Goal: Check status

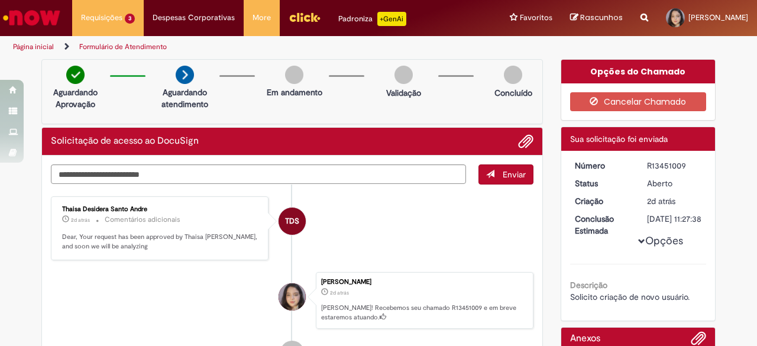
scroll to position [42, 0]
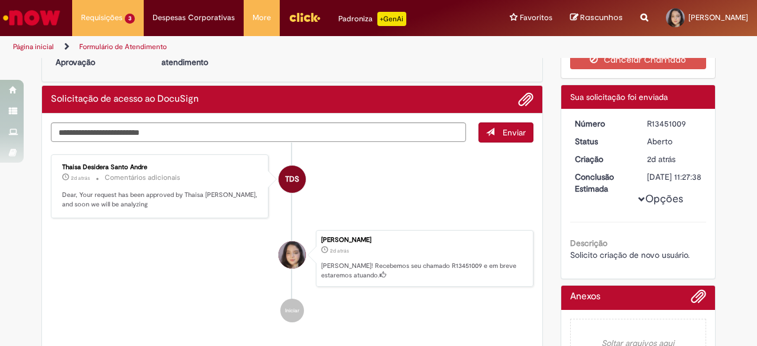
click at [297, 16] on img "Menu Cabeçalho" at bounding box center [305, 17] width 32 height 18
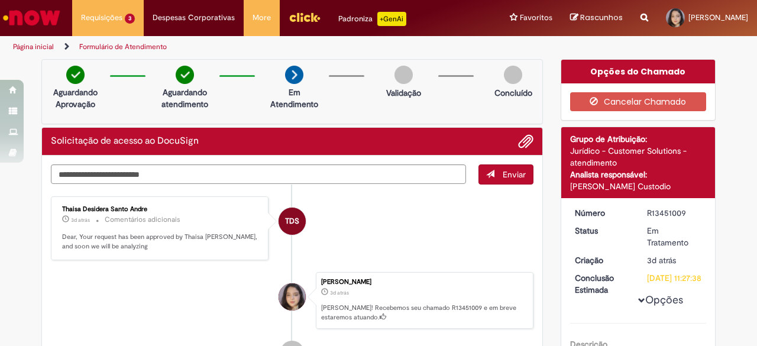
click at [34, 46] on link "Página inicial" at bounding box center [33, 46] width 41 height 9
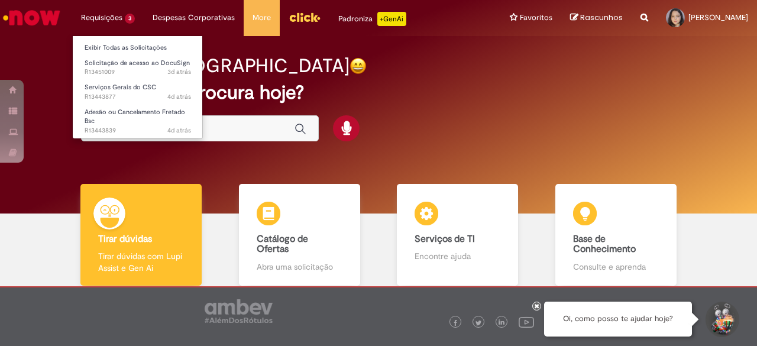
click at [116, 13] on li "Requisições 3 Exibir Todas as Solicitações Solicitação de acesso ao DocuSign 3d…" at bounding box center [108, 17] width 72 height 35
click at [116, 21] on li "Requisições 3 Exibir Todas as Solicitações Solicitação de acesso ao DocuSign 3d…" at bounding box center [108, 17] width 72 height 35
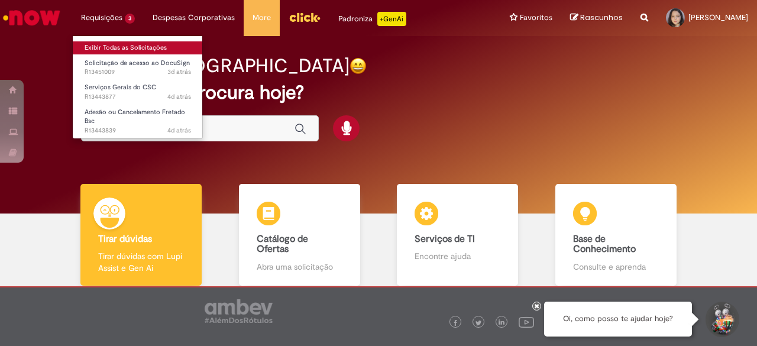
click at [122, 49] on link "Exibir Todas as Solicitações" at bounding box center [138, 47] width 130 height 13
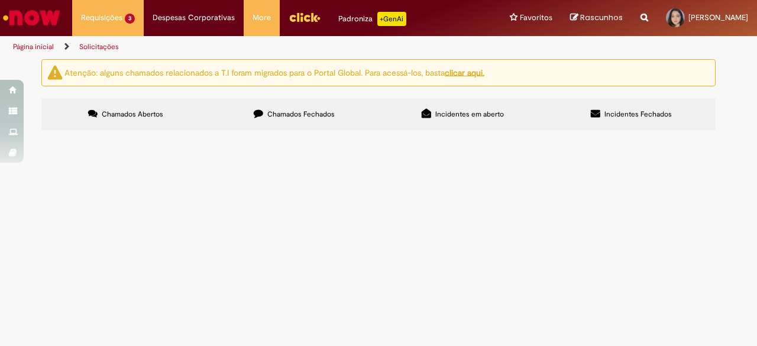
drag, startPoint x: 756, startPoint y: 176, endPoint x: 755, endPoint y: 205, distance: 29.6
click at [755, 134] on div "Atenção: alguns chamados relacionados a T.I foram migrados para o Portal Global…" at bounding box center [378, 96] width 757 height 75
click at [745, 134] on div "Atenção: alguns chamados relacionados a T.I foram migrados para o Portal Global…" at bounding box center [378, 96] width 757 height 75
click at [0, 0] on span "R13451009" at bounding box center [0, 0] width 0 height 0
click at [0, 0] on icon at bounding box center [0, 0] width 0 height 0
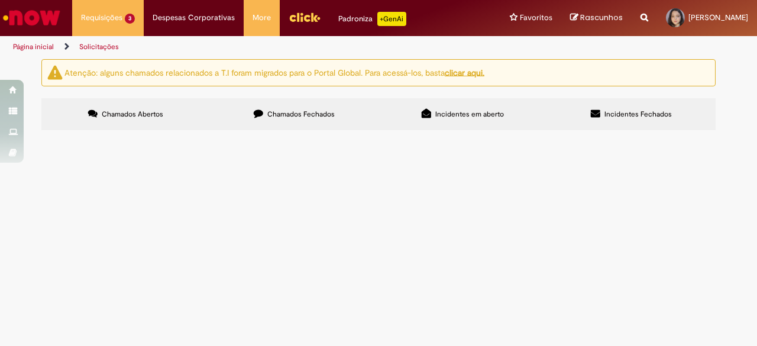
click at [0, 0] on icon at bounding box center [0, 0] width 0 height 0
click at [0, 0] on button at bounding box center [0, 0] width 0 height 0
drag, startPoint x: 756, startPoint y: 96, endPoint x: 756, endPoint y: 140, distance: 43.8
click at [756, 134] on div "Atenção: alguns chamados relacionados a T.I foram migrados para o Portal Global…" at bounding box center [378, 96] width 757 height 75
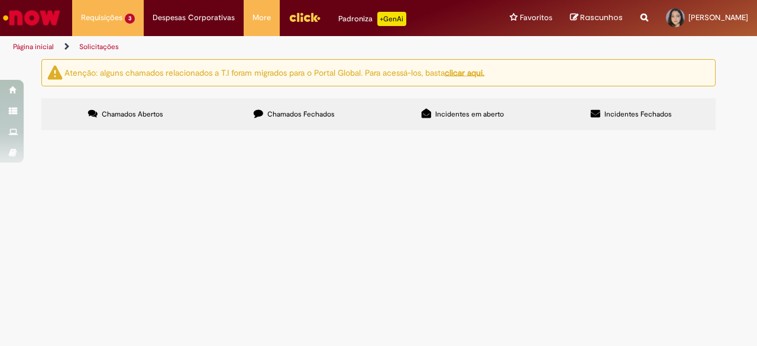
click at [0, 0] on span "Solicito criação de novo usuário." at bounding box center [0, 0] width 0 height 0
click at [0, 0] on span "Em Tratamento" at bounding box center [0, 0] width 0 height 0
click at [0, 0] on button "recolher o estado da solicitação" at bounding box center [0, 0] width 0 height 0
drag, startPoint x: 450, startPoint y: 236, endPoint x: 540, endPoint y: 242, distance: 90.7
click at [0, 0] on li "Thaisa Desidera Santo Andre (aprovado)" at bounding box center [0, 0] width 0 height 0
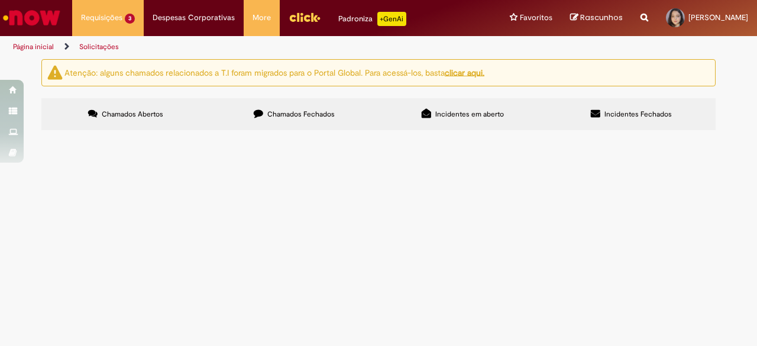
copy li "Thaisa Desidera Santo Andre"
click at [726, 134] on div "Atenção: alguns chamados relacionados a T.I foram migrados para o Portal Global…" at bounding box center [378, 96] width 757 height 75
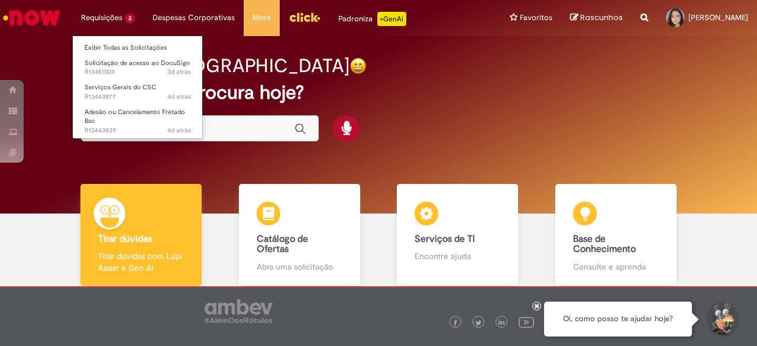
click at [115, 27] on li "Requisições 3 Exibir Todas as Solicitações Solicitação de acesso ao DocuSign 3d…" at bounding box center [108, 17] width 72 height 35
click at [117, 20] on li "Requisições 3 Exibir Todas as Solicitações Solicitação de acesso ao DocuSign 3d…" at bounding box center [108, 17] width 72 height 35
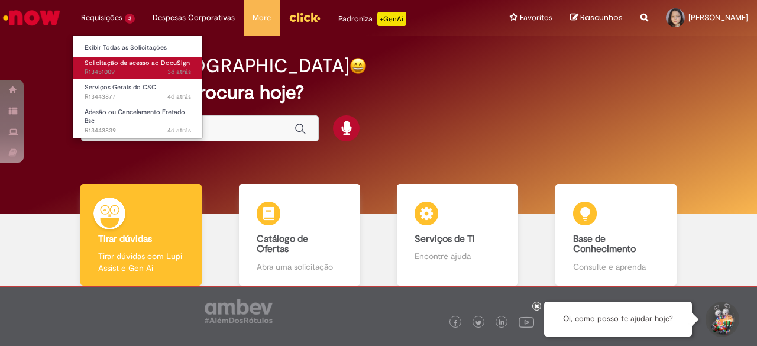
click at [126, 67] on span "3d atrás 3 dias atrás R13451009" at bounding box center [138, 71] width 106 height 9
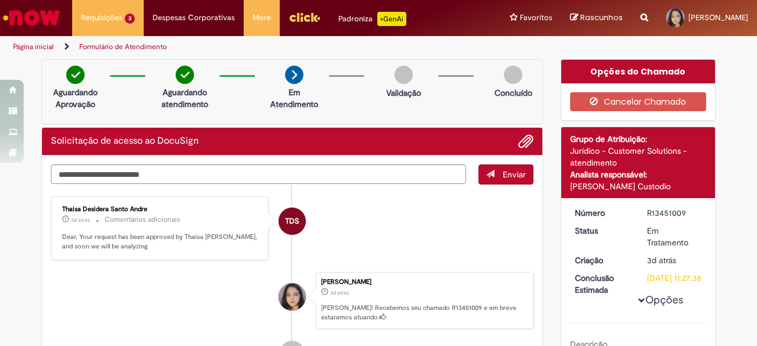
click at [130, 235] on p "Dear, Your request has been approved by Thaisa Desidera Santo Andre, and soon w…" at bounding box center [160, 241] width 197 height 18
click at [25, 46] on link "Página inicial" at bounding box center [33, 46] width 41 height 9
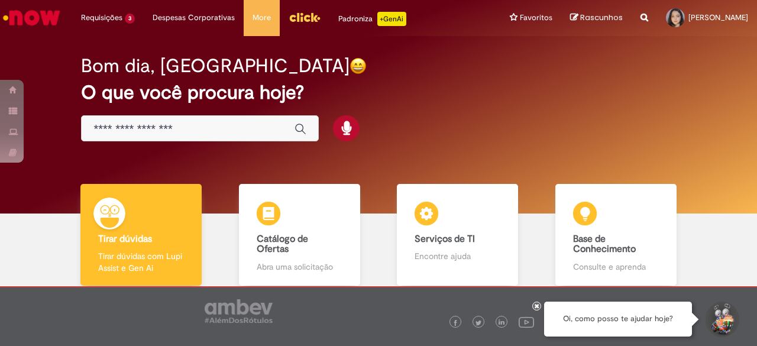
click at [298, 3] on link "Menu Cabeçalho" at bounding box center [305, 17] width 50 height 35
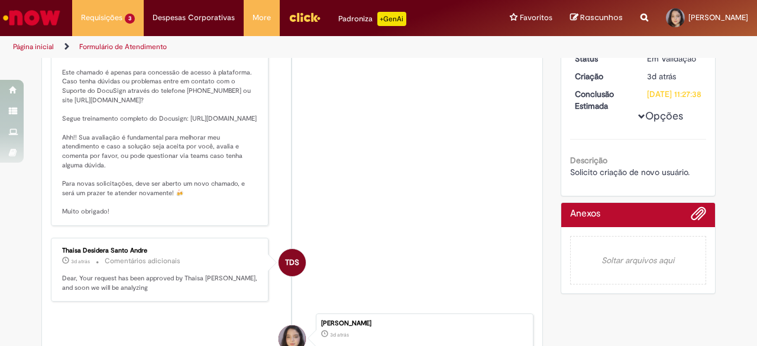
scroll to position [177, 0]
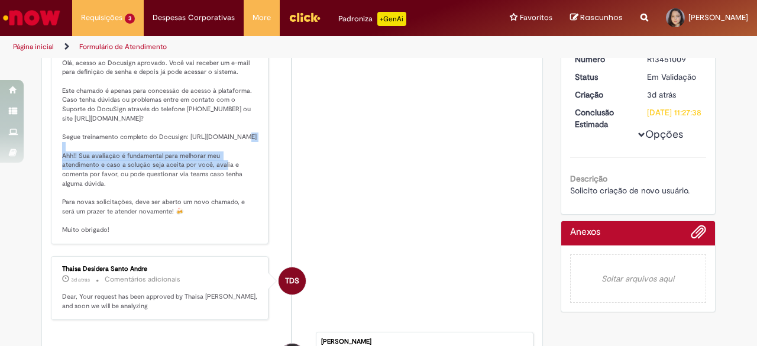
drag, startPoint x: 58, startPoint y: 164, endPoint x: 93, endPoint y: 182, distance: 39.7
click at [93, 182] on p "Solução Proposta: Olá, acesso ao Docusign aprovado. Você vai receber um e-mail …" at bounding box center [160, 138] width 197 height 194
copy p "https://anheuserbuschinbev.sharepoint.com/:b:/s/LegalCSC/EQMTPKNqgzVBvX8Vcvrzwd…"
